Goal: Navigation & Orientation: Go to known website

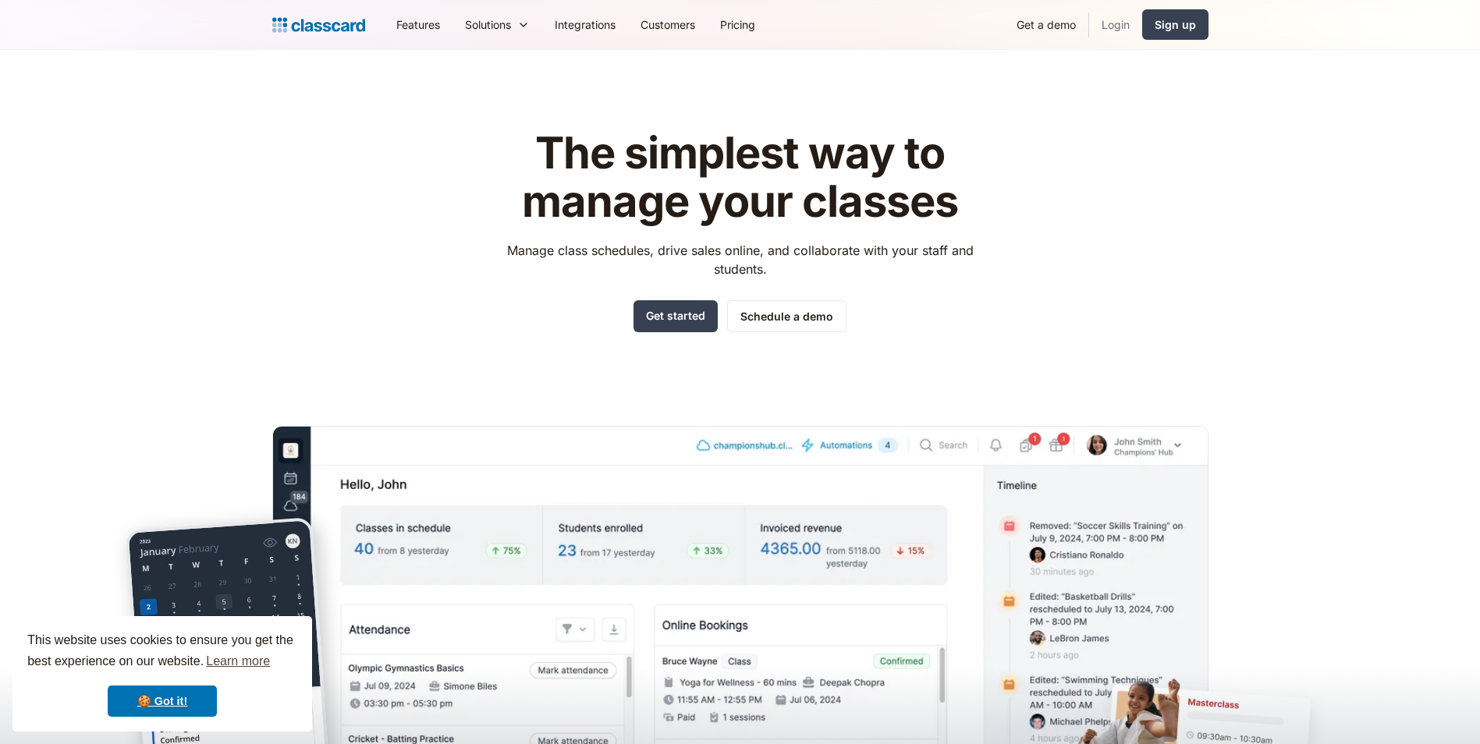
click at [1113, 30] on link "Login" at bounding box center [1115, 24] width 53 height 35
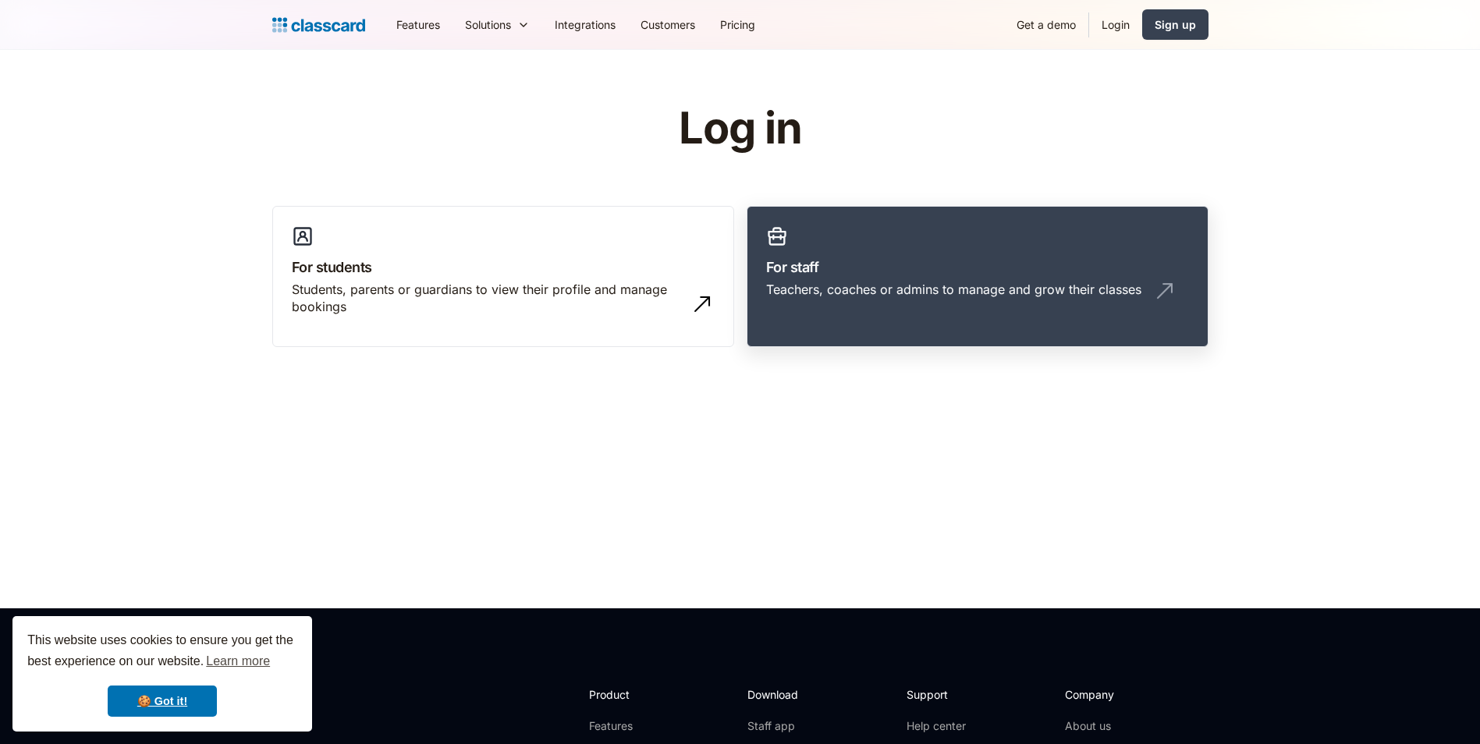
click at [968, 215] on link "For staff Teachers, coaches or admins to manage and grow their classes" at bounding box center [978, 277] width 462 height 142
